Goal: Transaction & Acquisition: Download file/media

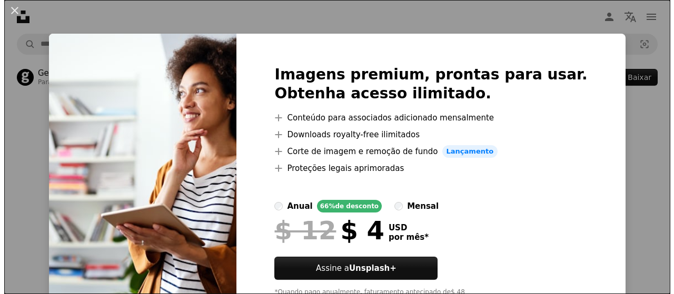
scroll to position [99, 0]
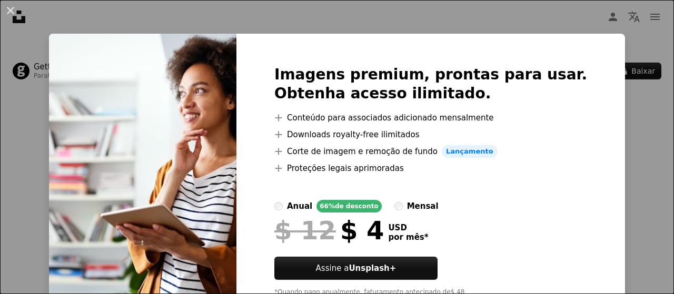
click at [632, 159] on div "An X shape Imagens premium, prontas para usar. Obtenha acesso ilimitado. A plus…" at bounding box center [337, 147] width 674 height 294
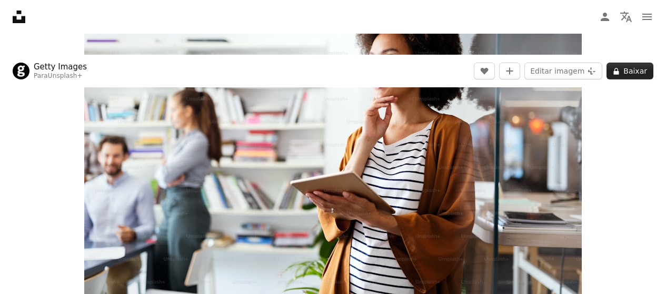
click at [638, 71] on button "A lock Baixar" at bounding box center [630, 71] width 47 height 17
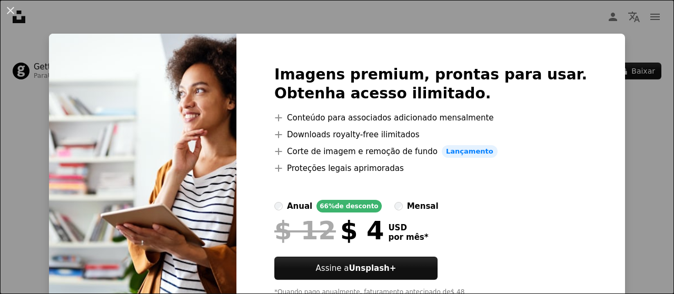
click at [612, 139] on div "An X shape Imagens premium, prontas para usar. Obtenha acesso ilimitado. A plus…" at bounding box center [337, 147] width 674 height 294
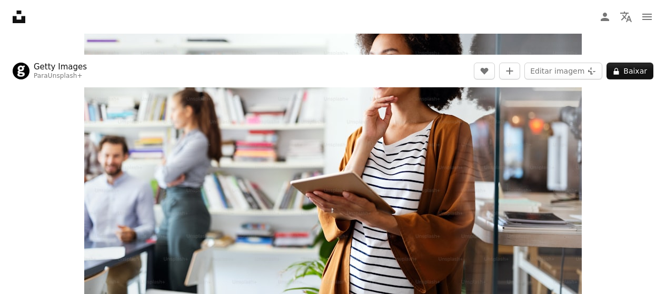
click at [549, 137] on img "Ampliar esta imagem" at bounding box center [333, 152] width 498 height 305
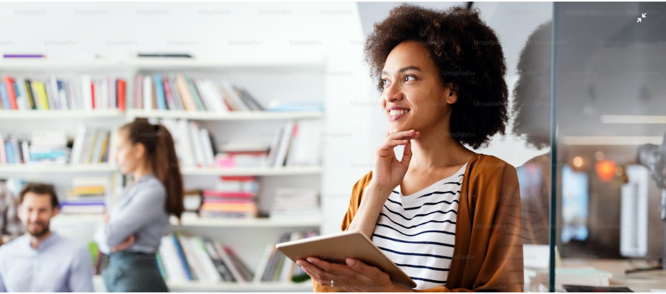
scroll to position [55, 0]
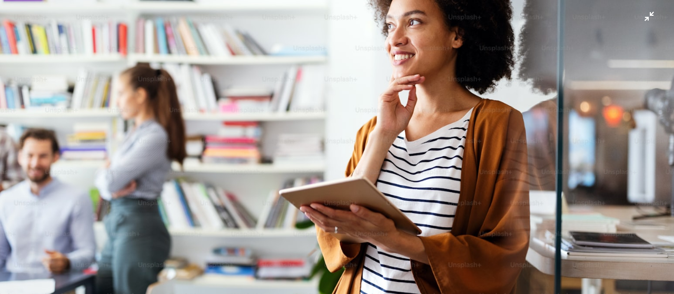
click at [514, 90] on img "Diminuir esta imagem" at bounding box center [336, 151] width 675 height 414
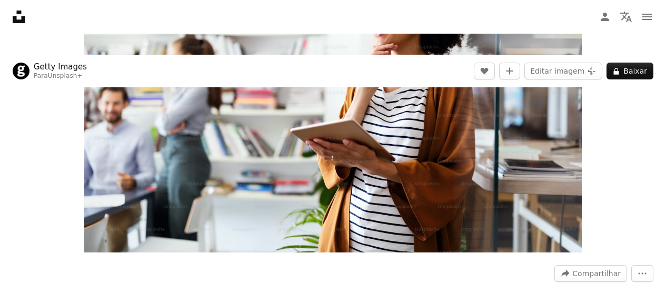
scroll to position [204, 0]
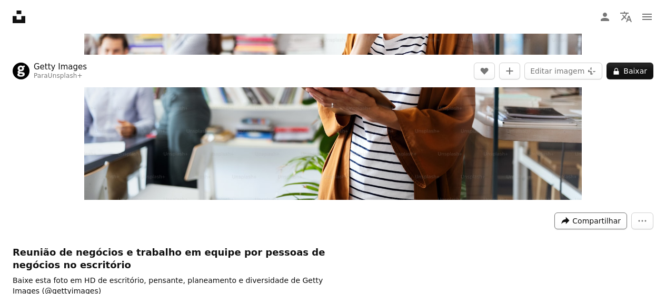
click at [596, 224] on span "Compartilhar" at bounding box center [596, 221] width 48 height 16
click at [633, 80] on button "A lock Baixar" at bounding box center [630, 71] width 47 height 17
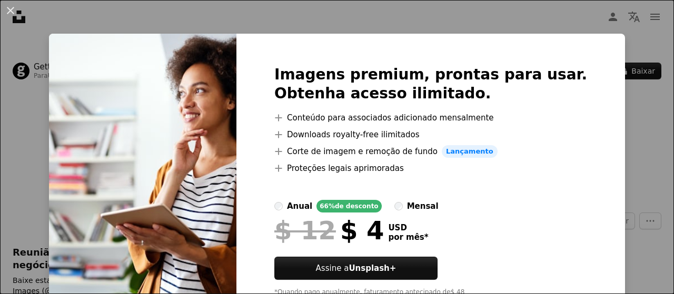
click at [624, 157] on div "An X shape Imagens premium, prontas para usar. Obtenha acesso ilimitado. A plus…" at bounding box center [337, 147] width 674 height 294
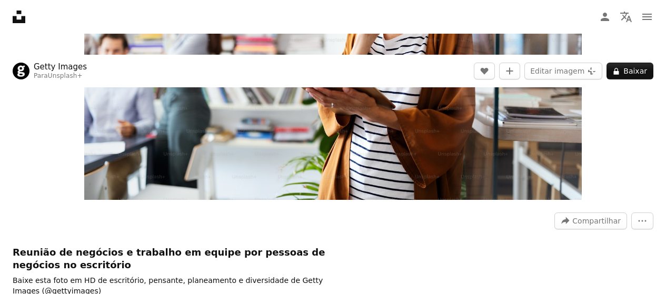
click at [328, 190] on img "Ampliar esta imagem" at bounding box center [333, 47] width 498 height 305
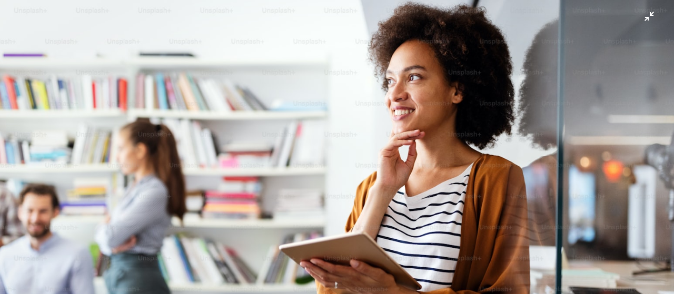
scroll to position [55, 0]
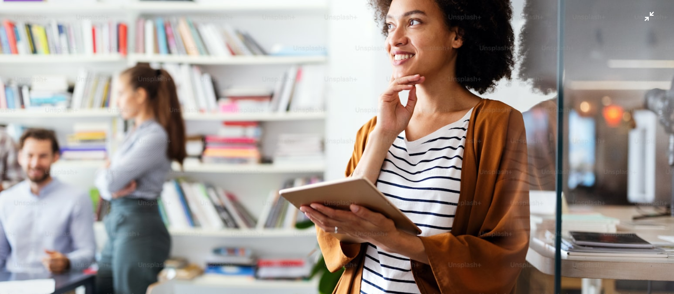
click at [647, 18] on img "Diminuir esta imagem" at bounding box center [336, 151] width 675 height 414
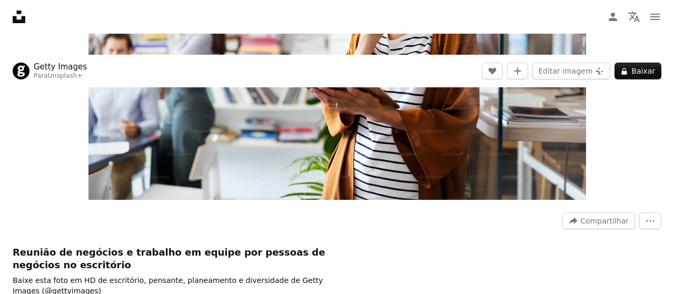
scroll to position [99, 0]
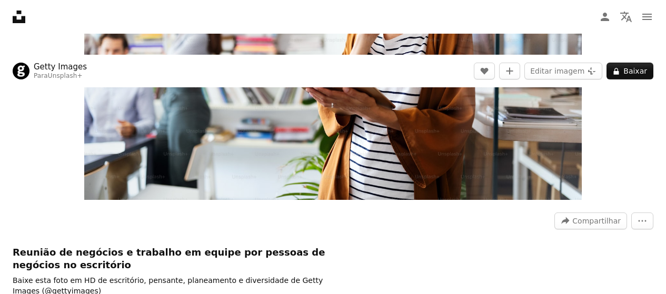
click at [515, 176] on img "Ampliar esta imagem" at bounding box center [333, 47] width 498 height 305
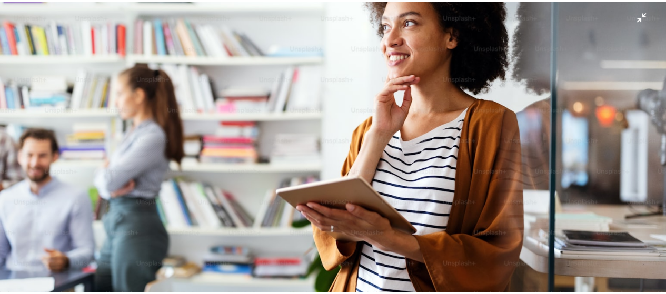
scroll to position [114, 0]
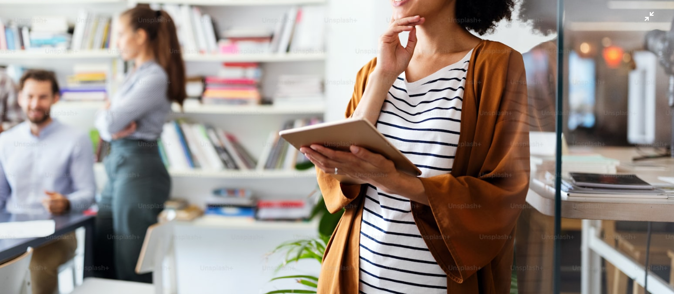
click at [54, 227] on img "Diminuir esta imagem" at bounding box center [336, 92] width 675 height 414
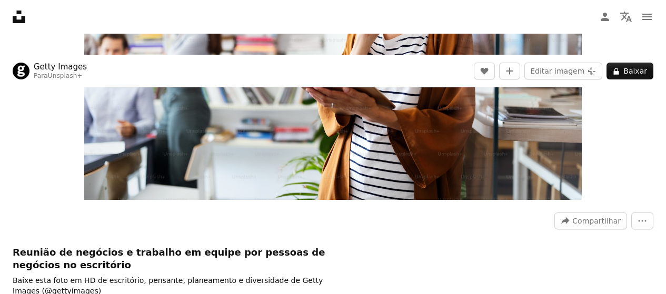
scroll to position [678, 0]
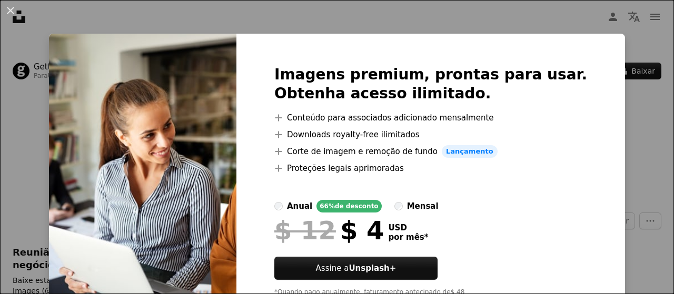
click at [197, 142] on img at bounding box center [142, 185] width 187 height 303
click at [278, 13] on div "An X shape Imagens premium, prontas para usar. Obtenha acesso ilimitado. A plus…" at bounding box center [337, 147] width 674 height 294
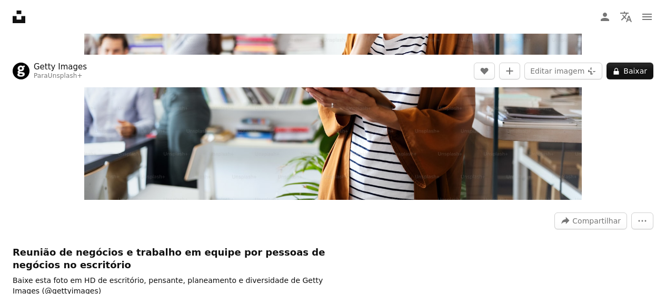
scroll to position [836, 0]
